Goal: Task Accomplishment & Management: Use online tool/utility

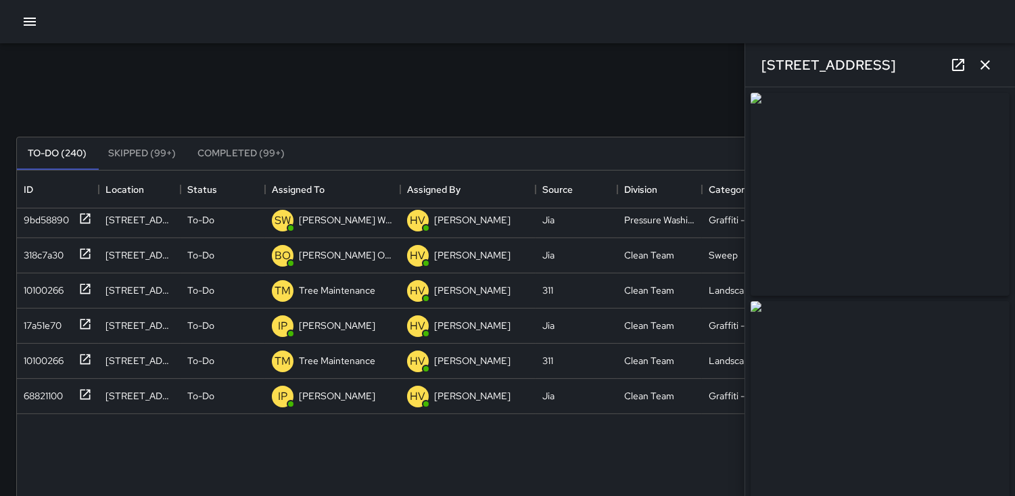
scroll to position [399, 0]
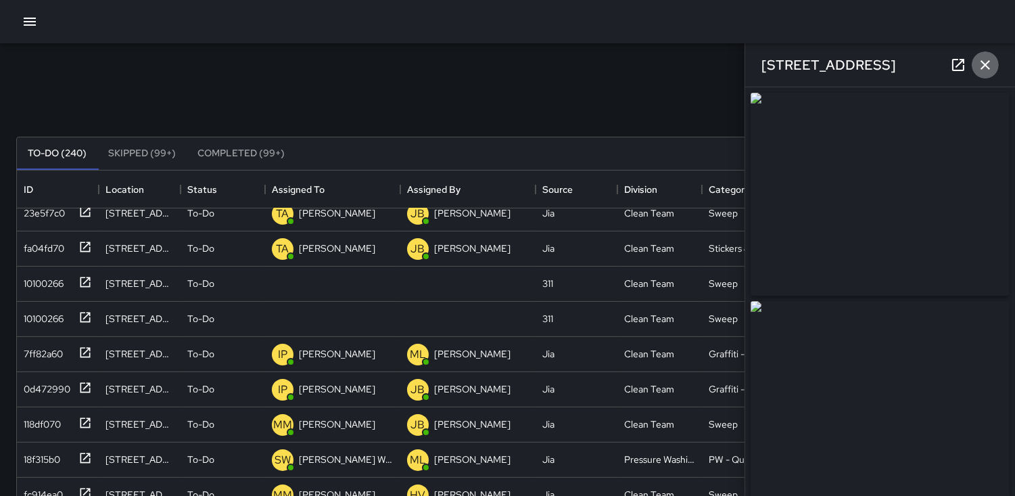
click at [985, 70] on icon "button" at bounding box center [985, 65] width 16 height 16
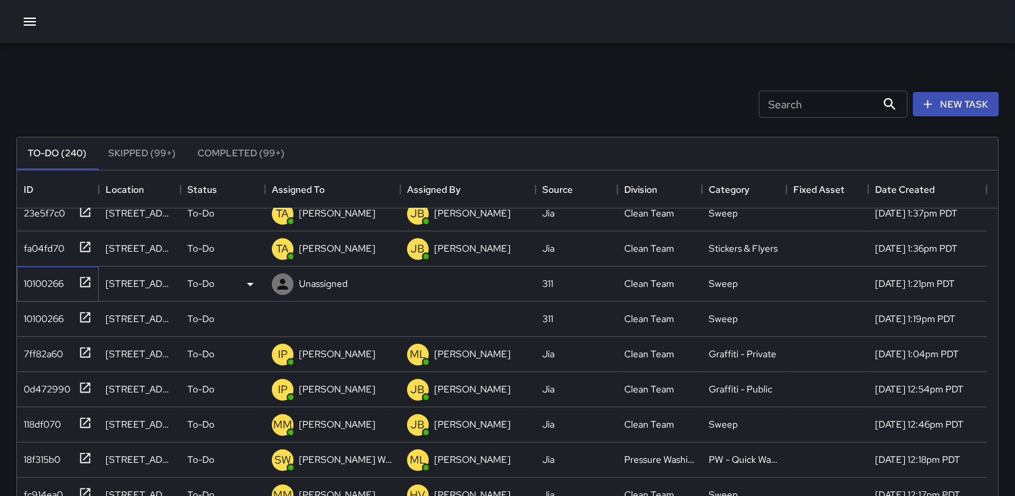
click at [44, 285] on div "10100266" at bounding box center [40, 280] width 45 height 19
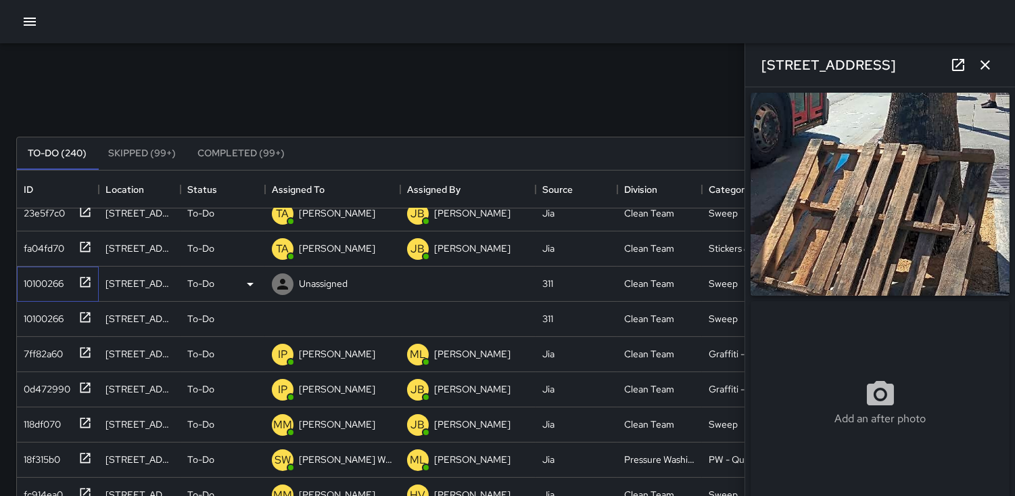
type input "**********"
click at [248, 285] on icon at bounding box center [250, 284] width 16 height 16
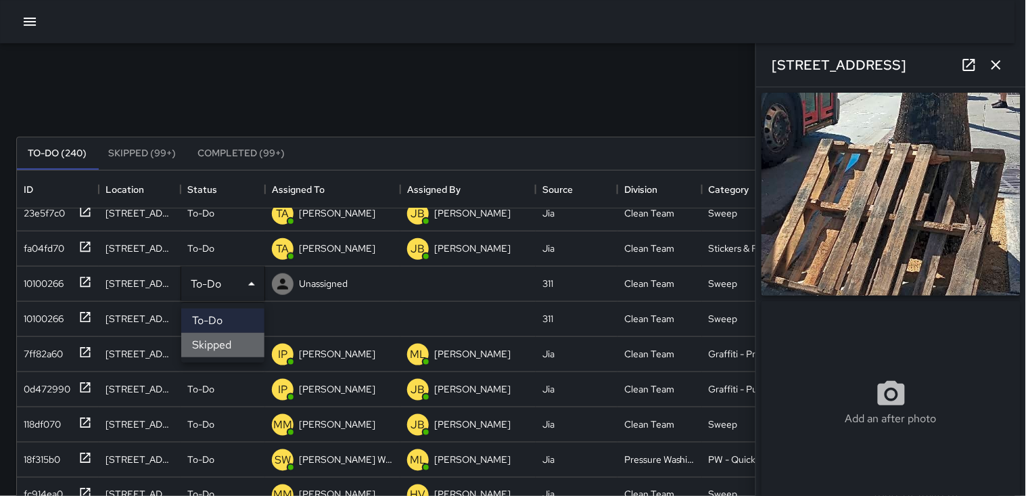
click at [215, 346] on li "Skipped" at bounding box center [222, 345] width 83 height 24
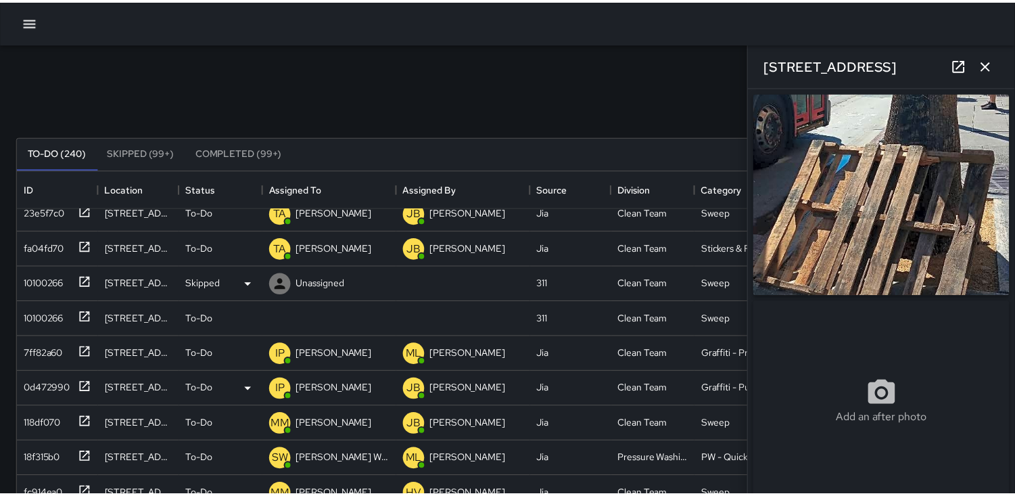
scroll to position [11, 11]
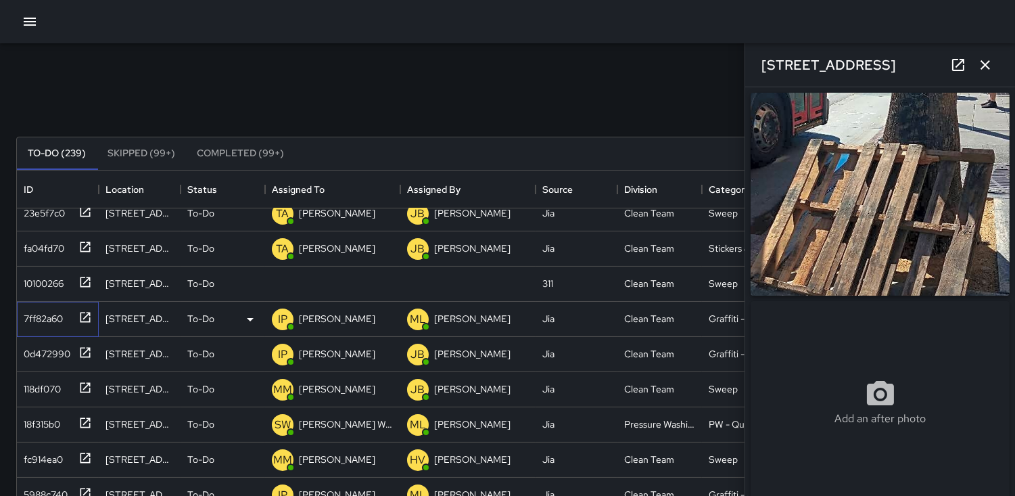
click at [45, 318] on div "7ff82a60" at bounding box center [40, 315] width 45 height 19
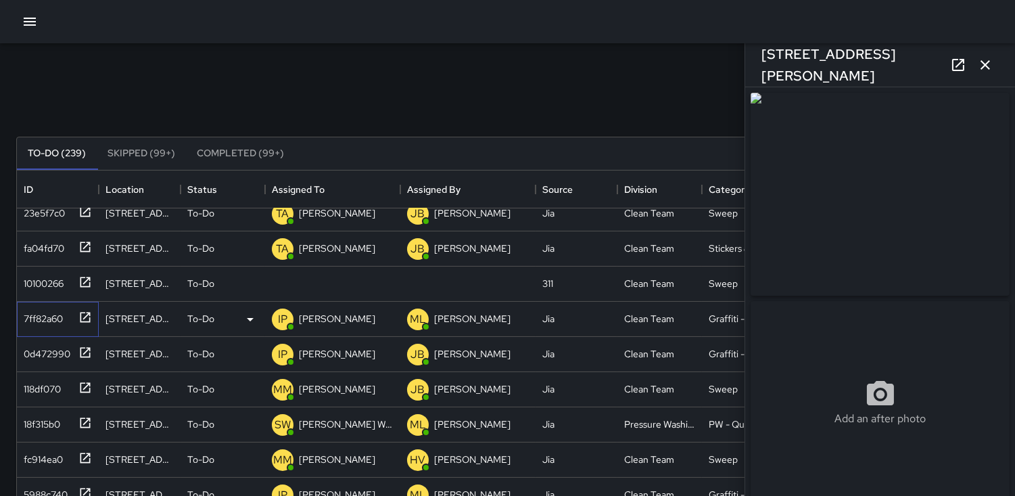
type input "**********"
click at [283, 287] on icon at bounding box center [282, 284] width 11 height 11
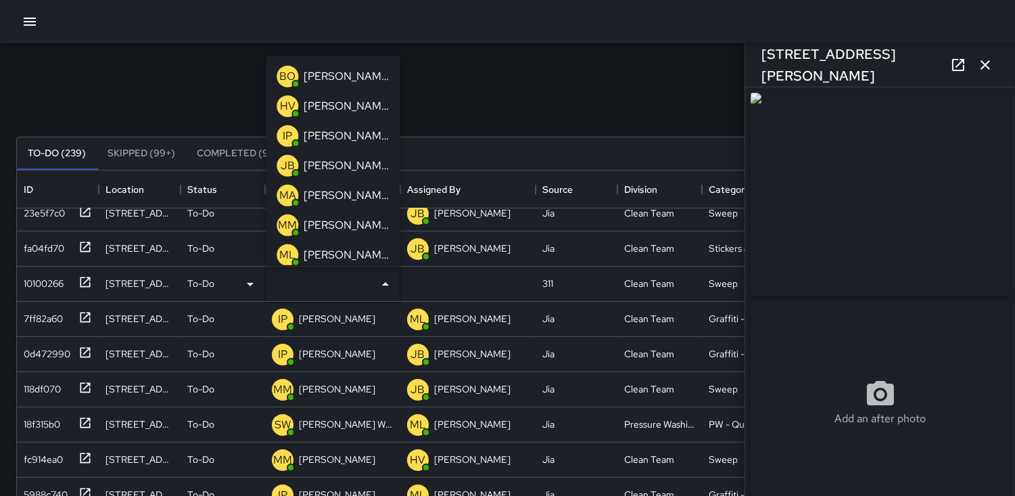
click at [289, 133] on p "IP" at bounding box center [287, 136] width 9 height 16
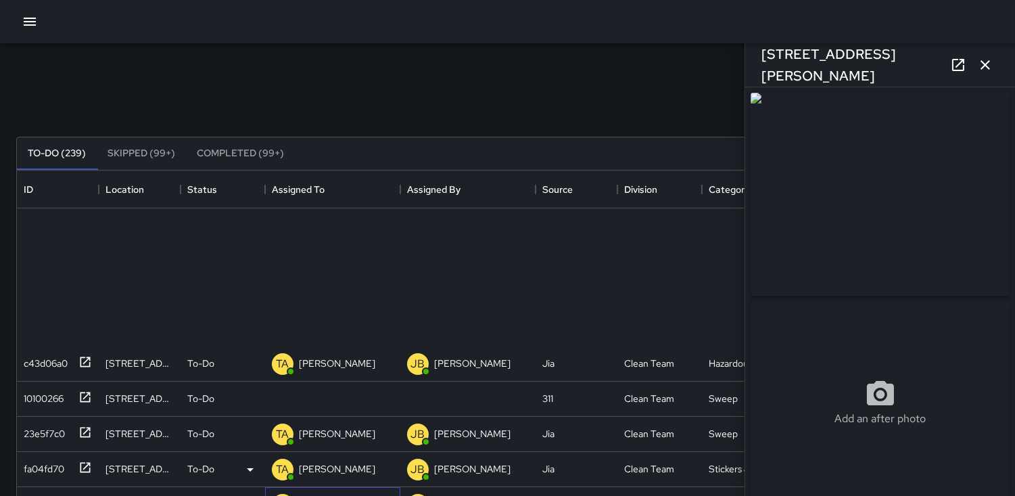
scroll to position [173, 0]
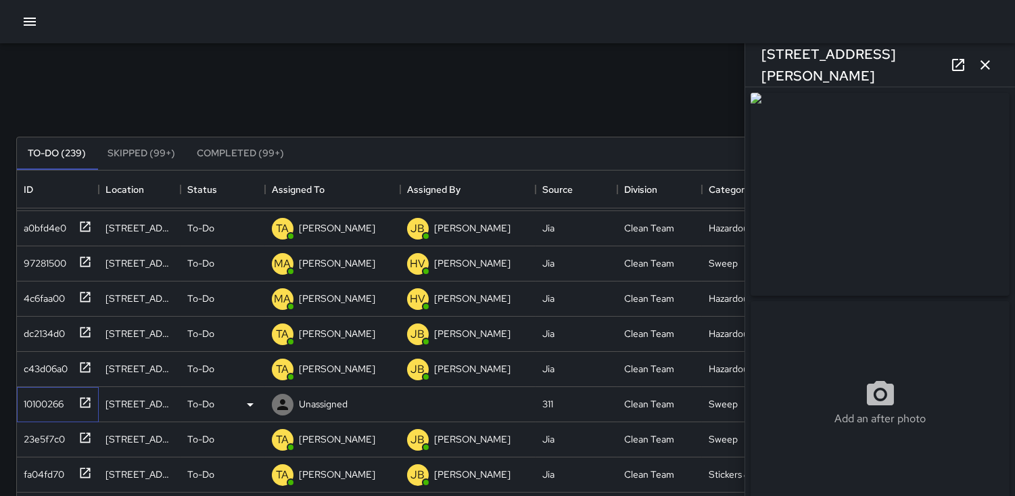
click at [28, 397] on div "10100266" at bounding box center [40, 401] width 45 height 19
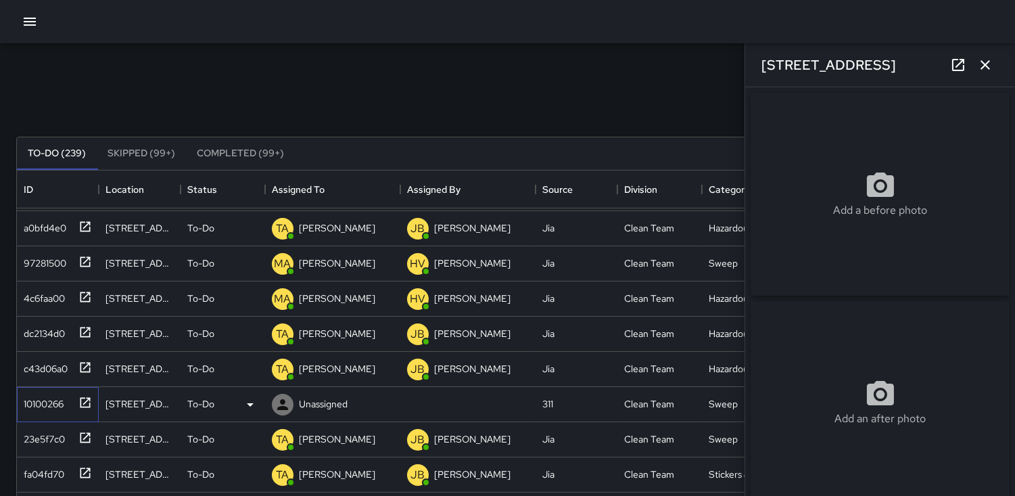
type input "**********"
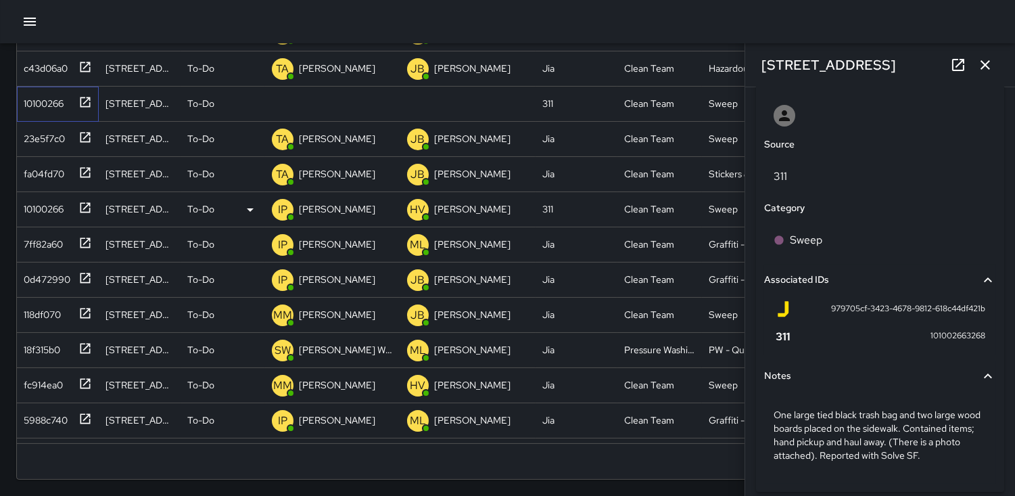
scroll to position [759, 0]
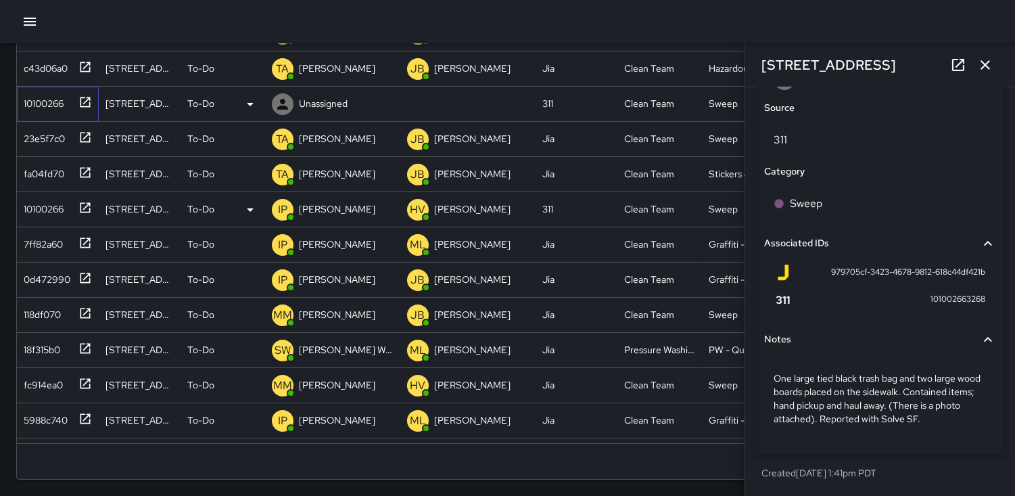
click at [50, 108] on div "10100266" at bounding box center [40, 100] width 45 height 19
click at [251, 103] on icon at bounding box center [250, 104] width 7 height 3
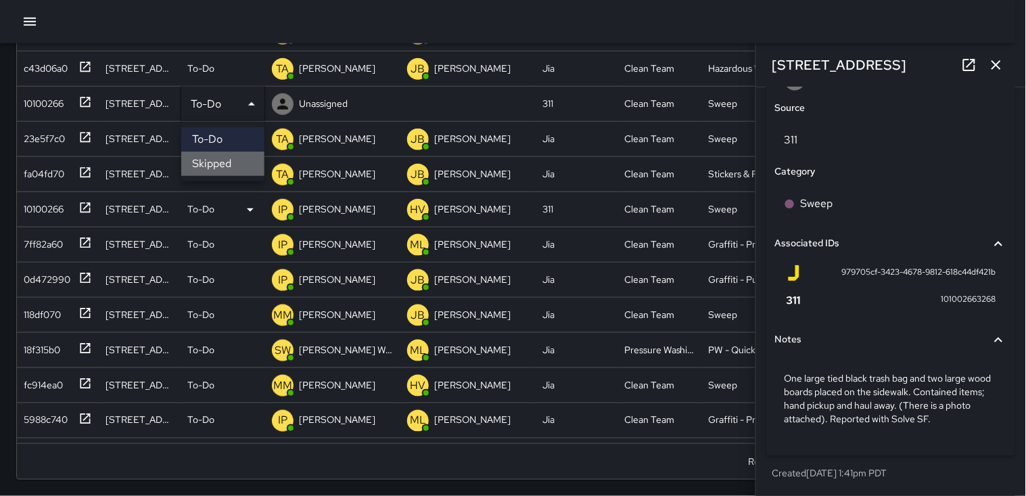
click at [228, 161] on li "Skipped" at bounding box center [222, 163] width 83 height 24
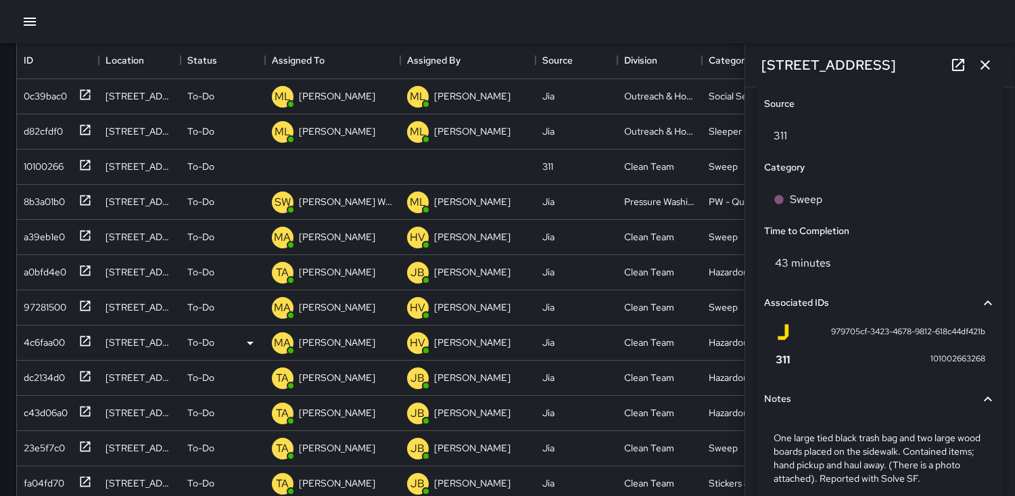
scroll to position [0, 0]
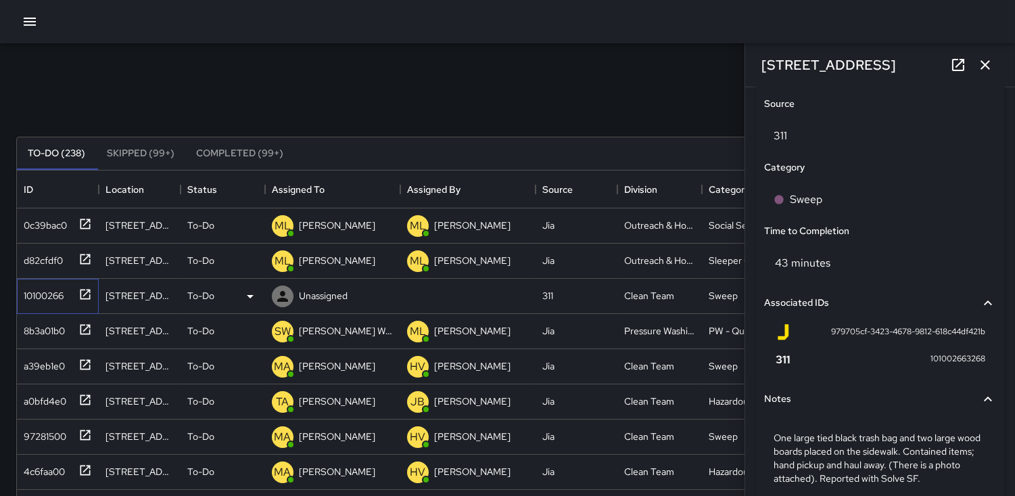
click at [41, 296] on div "10100266" at bounding box center [40, 292] width 45 height 19
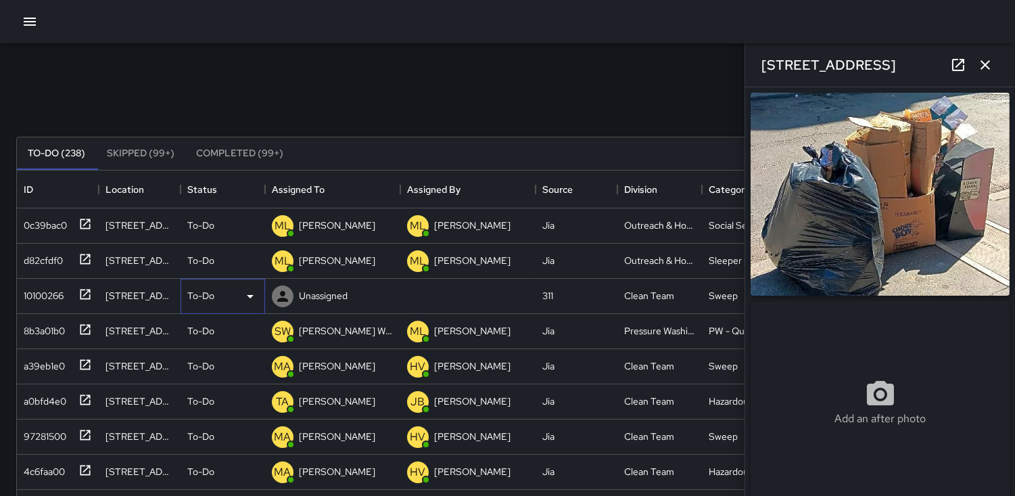
click at [250, 295] on icon at bounding box center [250, 296] width 7 height 3
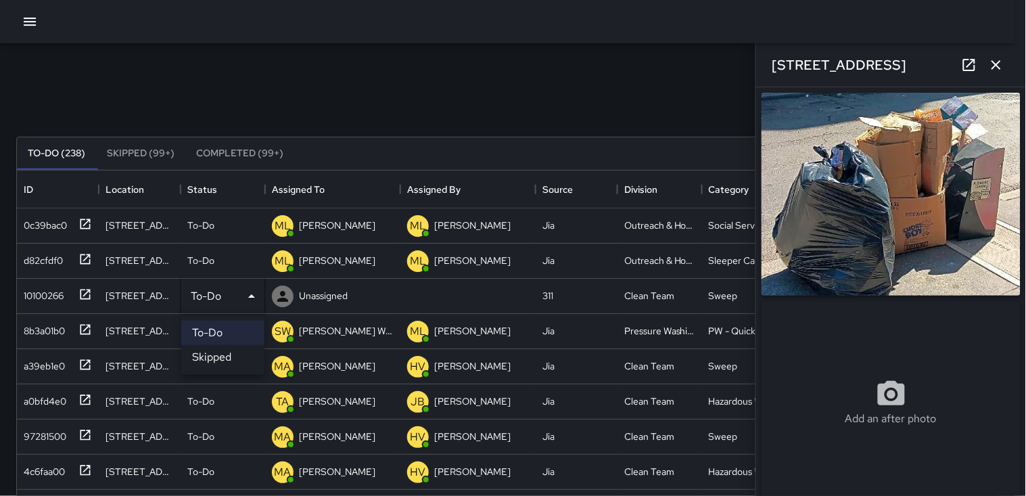
click at [207, 357] on li "Skipped" at bounding box center [222, 357] width 83 height 24
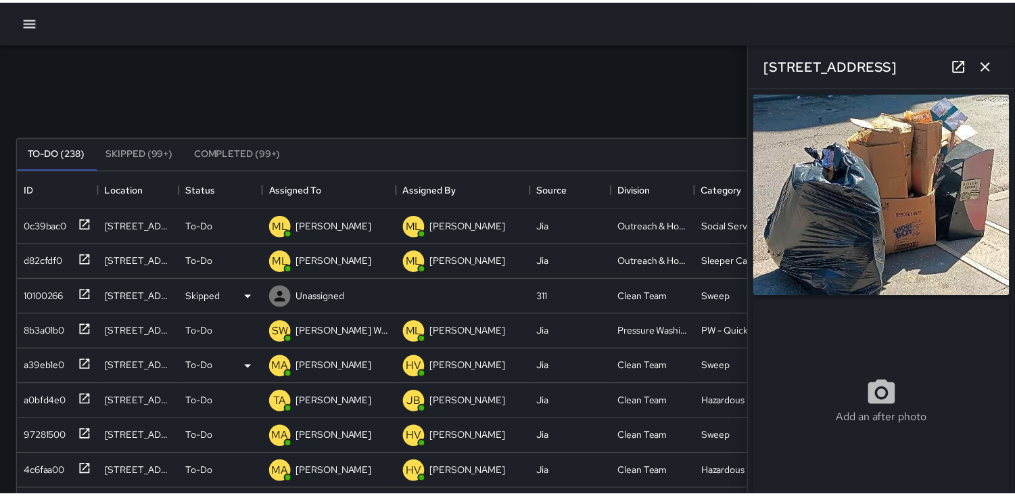
scroll to position [11, 11]
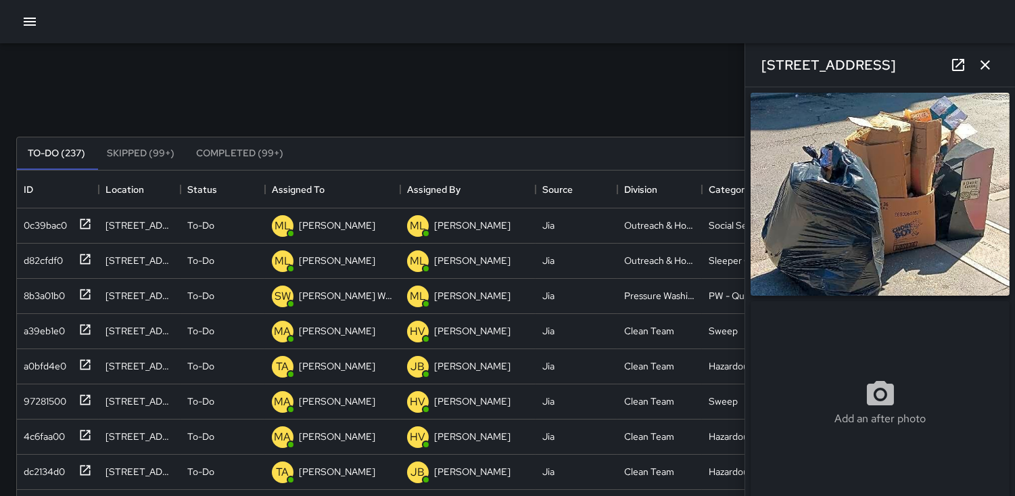
click at [983, 68] on icon "button" at bounding box center [985, 64] width 9 height 9
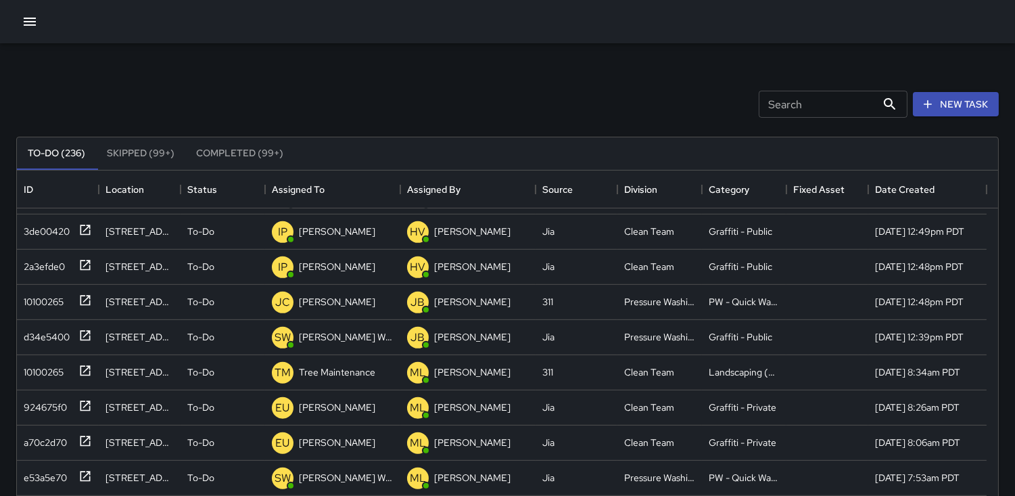
scroll to position [1578, 0]
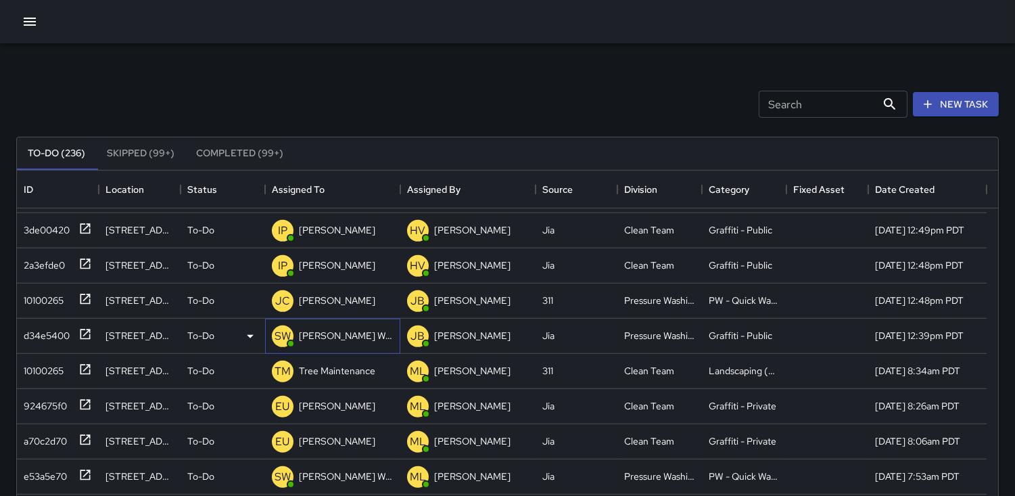
click at [280, 341] on p "SW" at bounding box center [283, 336] width 16 height 16
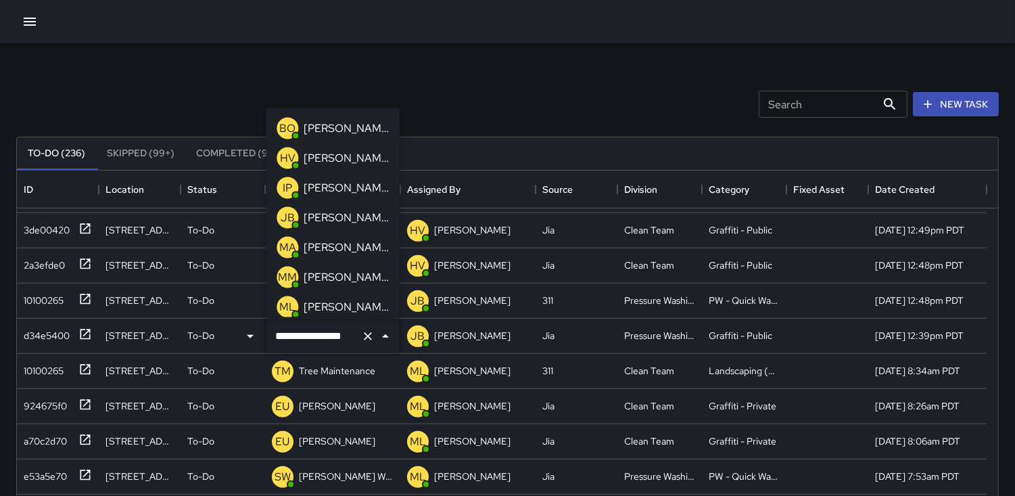
scroll to position [34, 0]
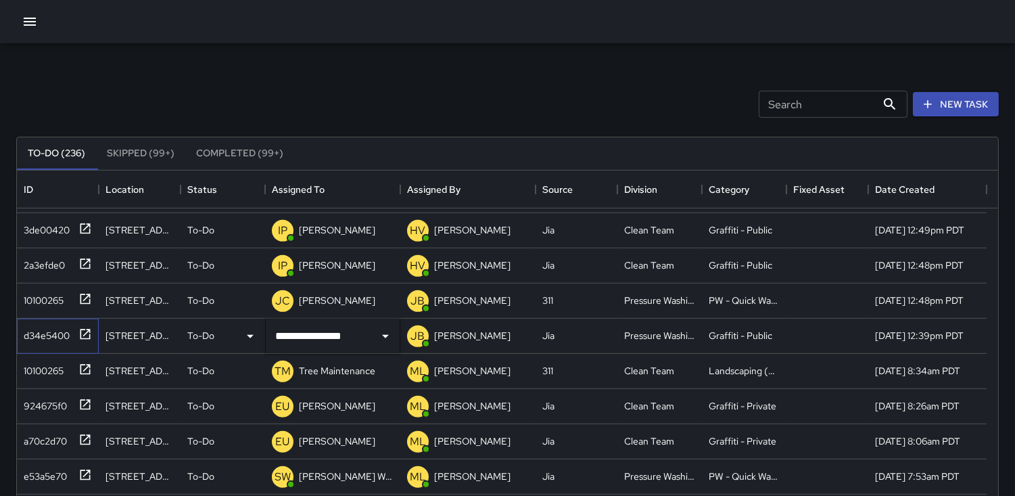
click at [43, 339] on div "d34e5400" at bounding box center [43, 332] width 51 height 19
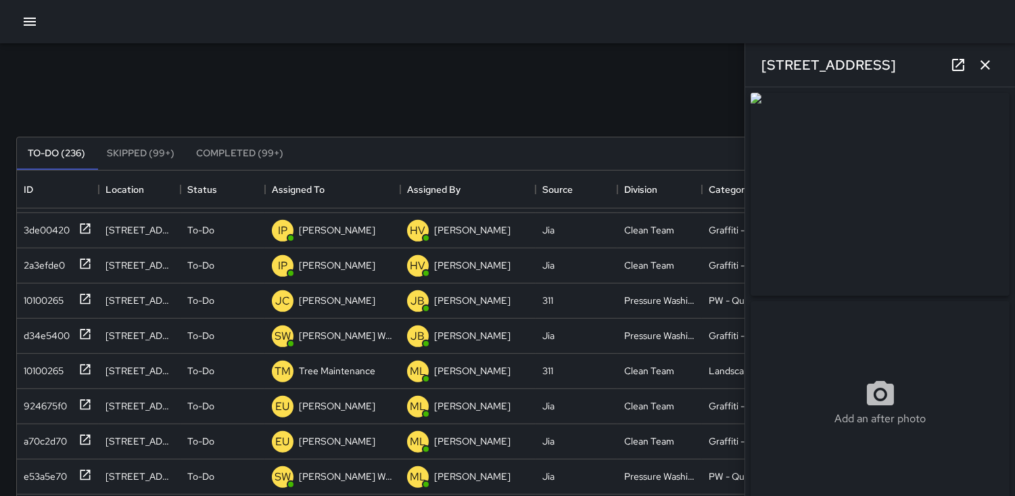
click at [918, 183] on img at bounding box center [880, 194] width 259 height 203
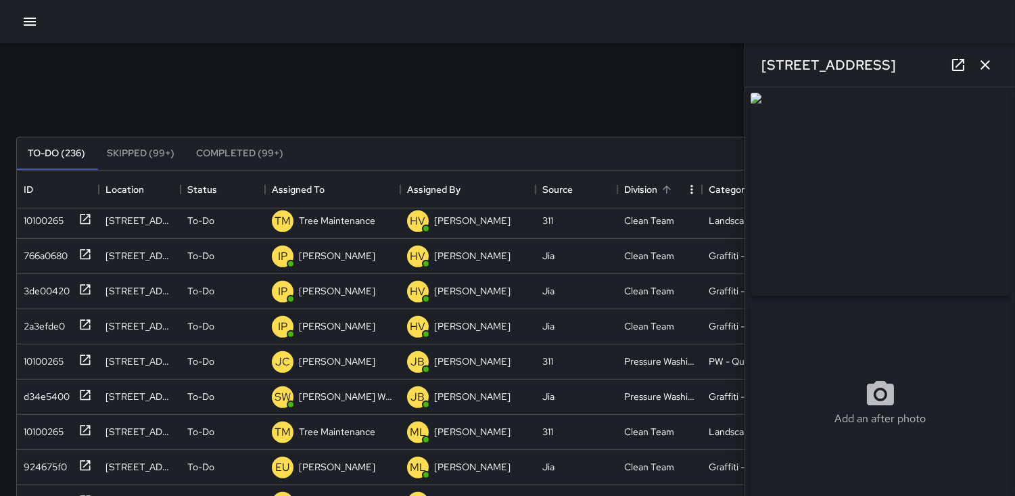
scroll to position [1503, 0]
